Goal: Book appointment/travel/reservation

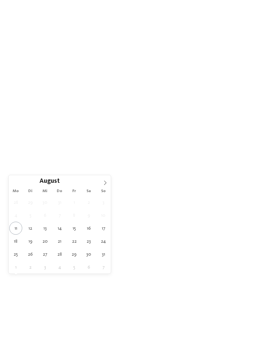
click at [107, 182] on icon at bounding box center [105, 182] width 5 height 5
click at [106, 181] on icon at bounding box center [105, 182] width 5 height 5
click at [106, 183] on icon at bounding box center [105, 182] width 5 height 5
click at [105, 181] on icon at bounding box center [105, 182] width 5 height 5
click at [108, 182] on span at bounding box center [105, 180] width 11 height 11
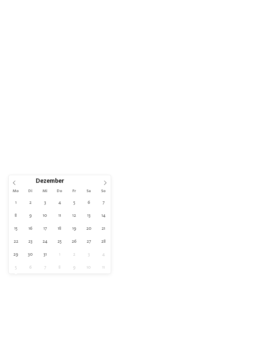
type input "****"
click at [108, 182] on span at bounding box center [105, 180] width 11 height 11
click at [107, 182] on icon at bounding box center [105, 182] width 5 height 5
click at [106, 181] on icon at bounding box center [105, 182] width 5 height 5
click at [107, 181] on icon at bounding box center [105, 182] width 5 height 5
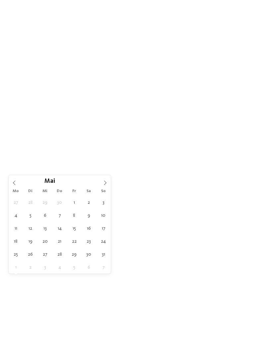
click at [106, 180] on span at bounding box center [105, 180] width 11 height 11
click at [106, 182] on icon at bounding box center [105, 182] width 5 height 5
click at [106, 183] on icon at bounding box center [105, 182] width 2 height 4
click at [110, 181] on span at bounding box center [105, 180] width 11 height 11
type div "07.09.2026"
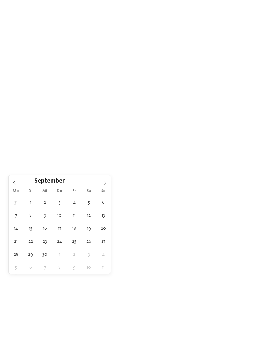
type input "****"
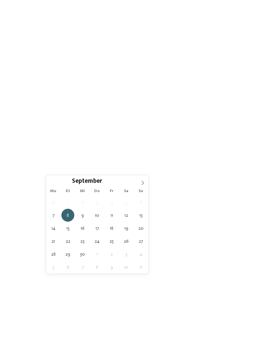
type div "13.09.2026"
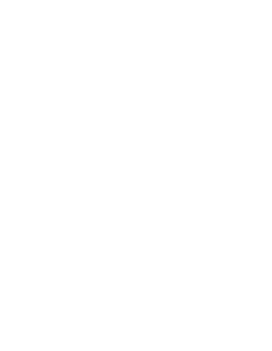
click at [36, 262] on div "07.09.2026" at bounding box center [27, 256] width 36 height 12
click at [36, 258] on div "13.09.2026" at bounding box center [26, 255] width 22 height 5
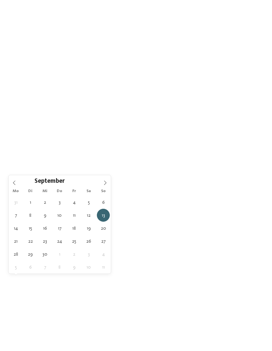
type div "06.09.2026"
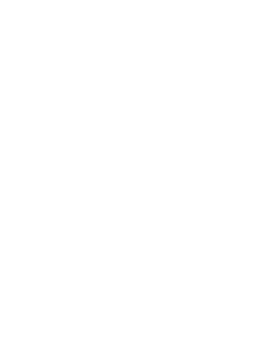
click at [152, 258] on span "Meine Wünsche" at bounding box center [142, 256] width 26 height 5
click at [229, 178] on div at bounding box center [229, 181] width 7 height 7
click at [220, 294] on div "übernehmen" at bounding box center [136, 300] width 193 height 13
click at [210, 257] on icon at bounding box center [208, 255] width 3 height 3
click at [189, 76] on icon at bounding box center [189, 82] width 14 height 12
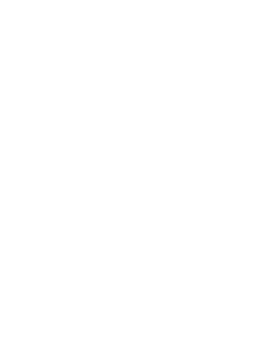
click at [251, 262] on link "Hotel finden" at bounding box center [246, 256] width 36 height 12
click at [87, 244] on link "****ˢ Garberhof Dolomit Family" at bounding box center [70, 247] width 101 height 7
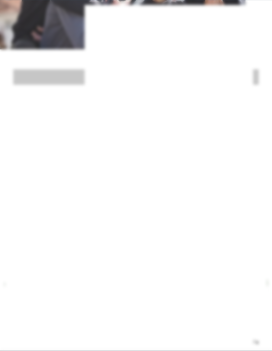
scroll to position [746, 0]
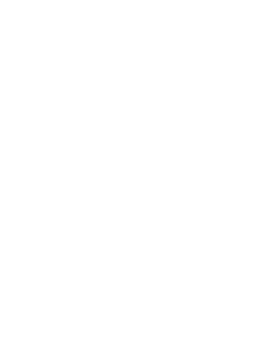
click at [261, 107] on icon at bounding box center [259, 113] width 14 height 12
click at [250, 17] on icon at bounding box center [249, 15] width 6 height 5
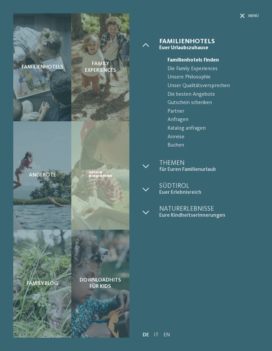
click at [55, 62] on div "Familienhotels" at bounding box center [42, 67] width 58 height 108
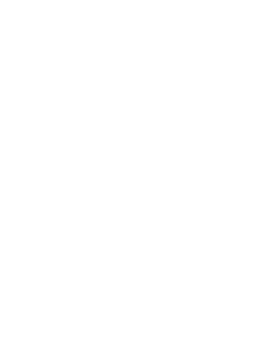
scroll to position [169, 0]
click at [41, 230] on link "weiterlesen" at bounding box center [36, 232] width 32 height 5
